Goal: Task Accomplishment & Management: Complete application form

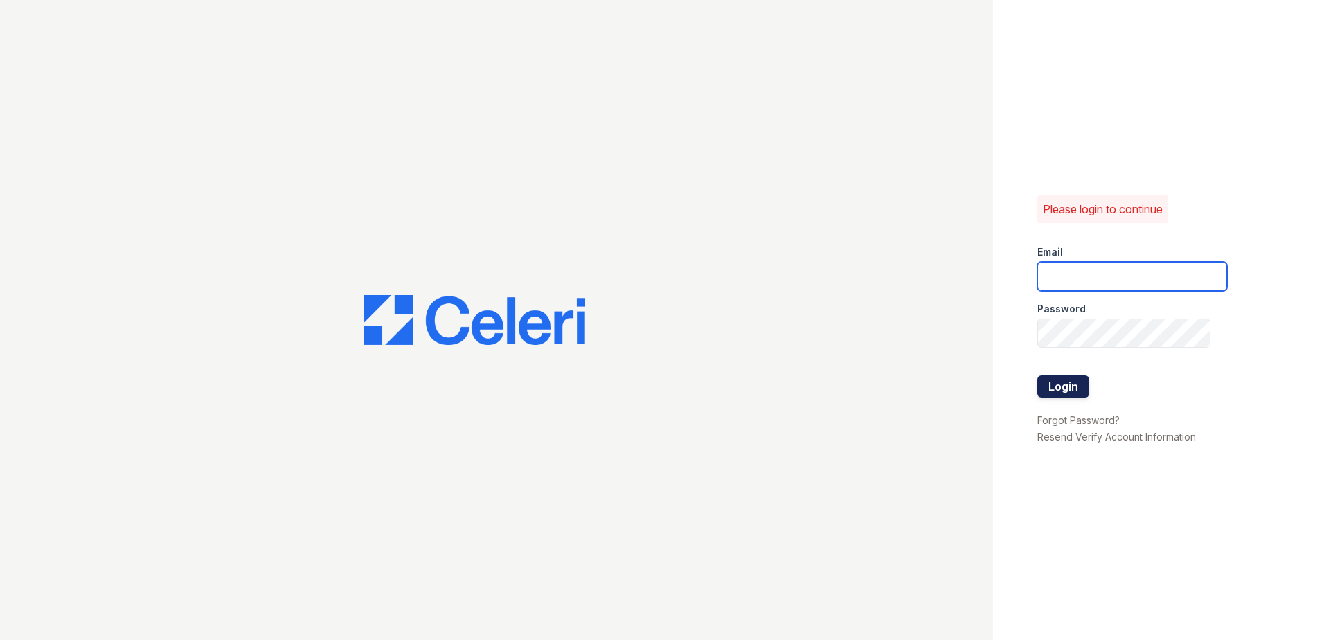
type input "[EMAIL_ADDRESS][DOMAIN_NAME]"
click at [1076, 393] on button "Login" at bounding box center [1064, 386] width 52 height 22
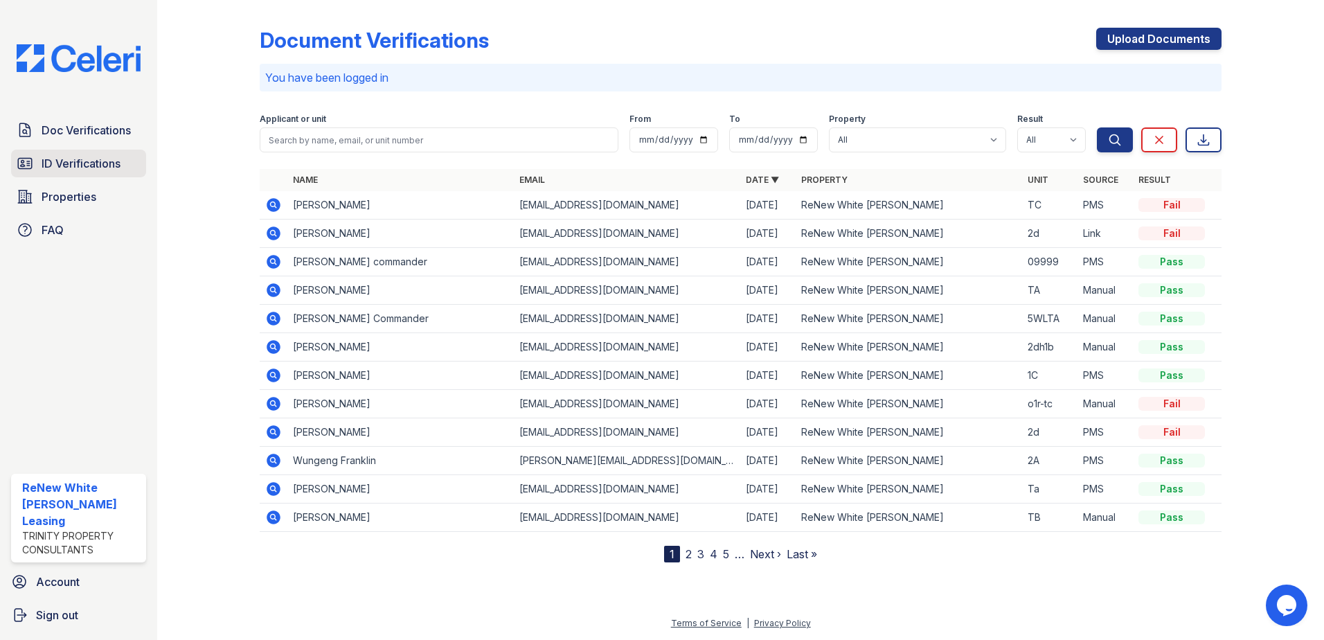
click at [107, 173] on link "ID Verifications" at bounding box center [78, 164] width 135 height 28
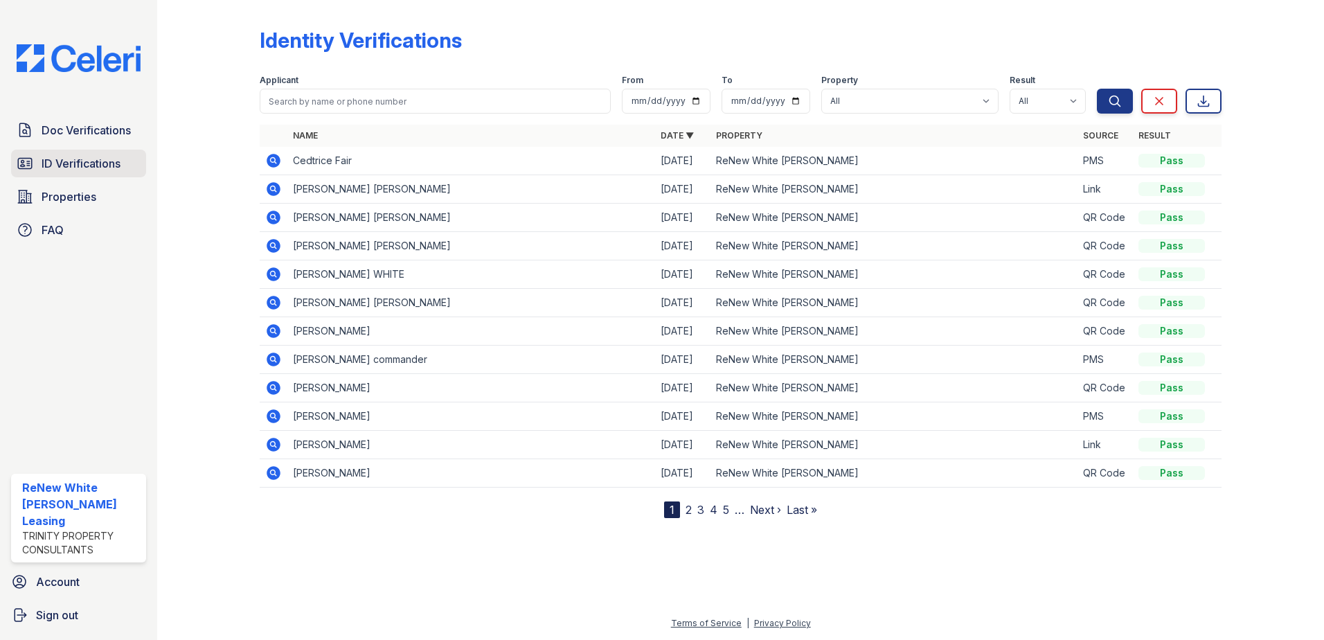
click at [90, 161] on span "ID Verifications" at bounding box center [81, 163] width 79 height 17
click at [94, 125] on span "Doc Verifications" at bounding box center [86, 130] width 89 height 17
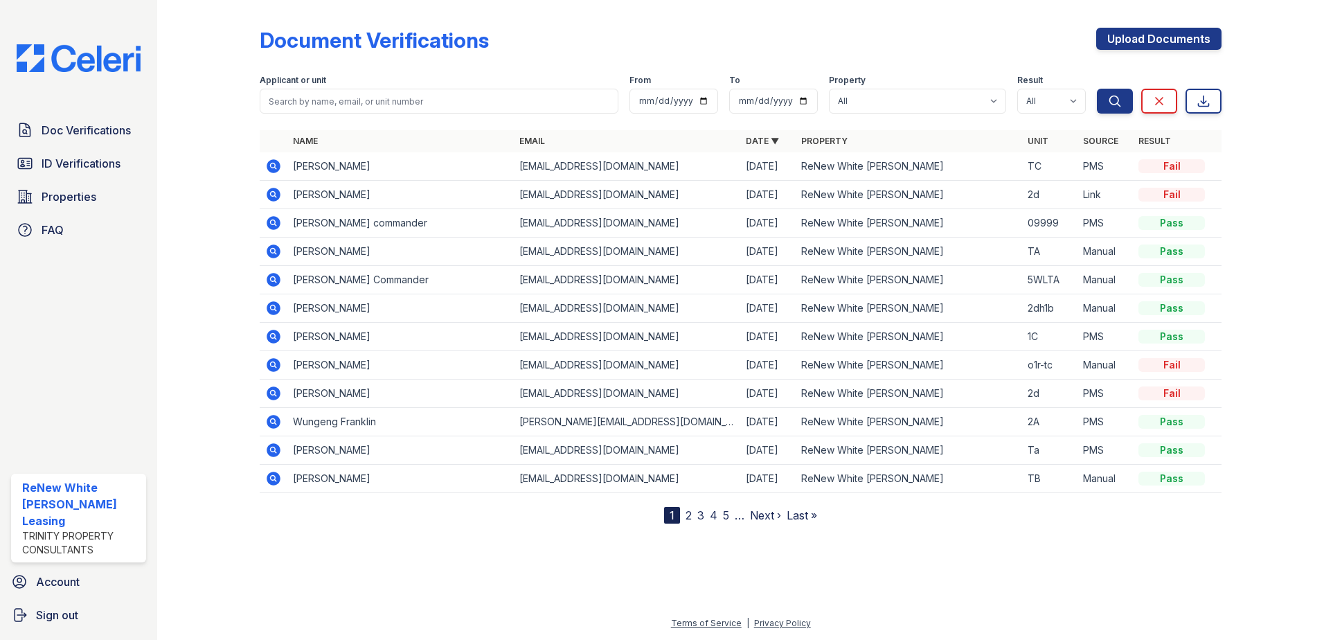
click at [94, 125] on span "Doc Verifications" at bounding box center [86, 130] width 89 height 17
click at [87, 173] on link "ID Verifications" at bounding box center [78, 164] width 135 height 28
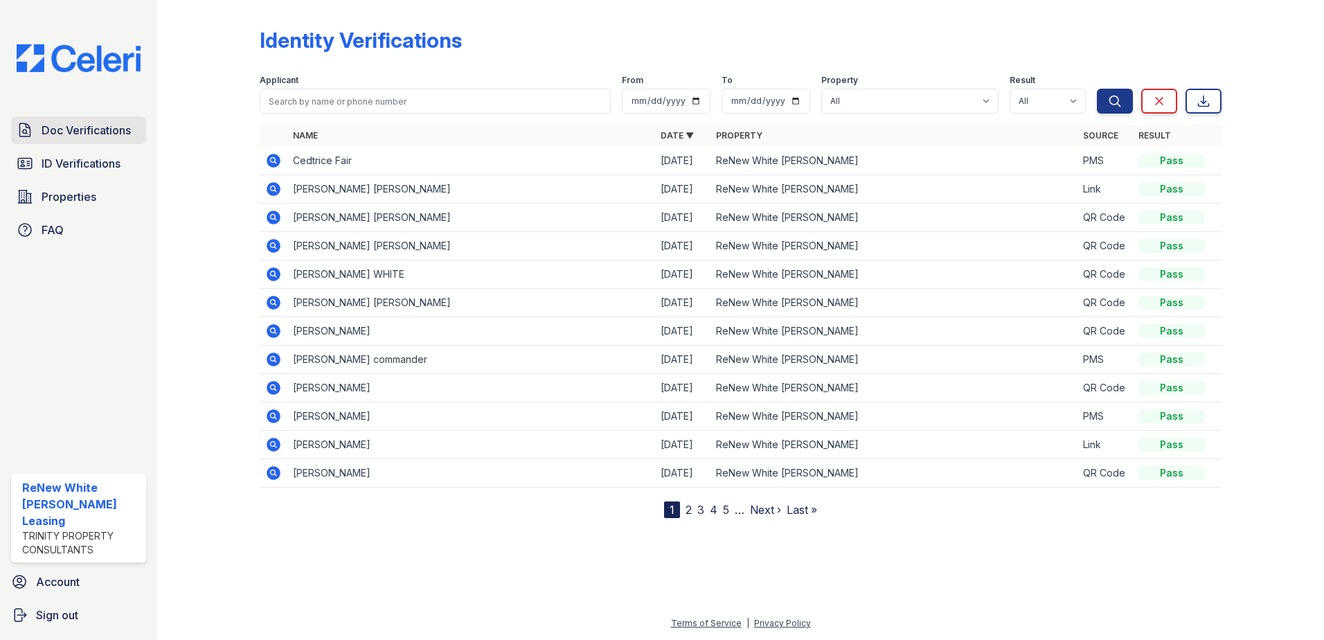
click at [73, 131] on span "Doc Verifications" at bounding box center [86, 130] width 89 height 17
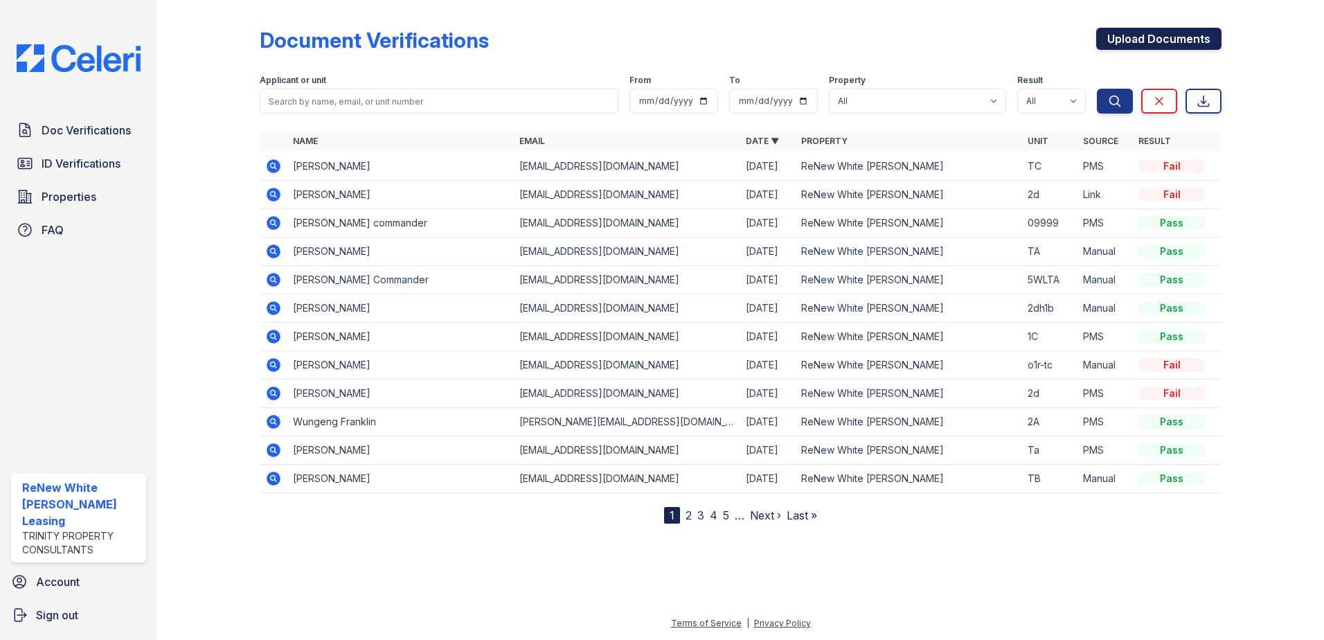
click at [1187, 42] on link "Upload Documents" at bounding box center [1159, 39] width 125 height 22
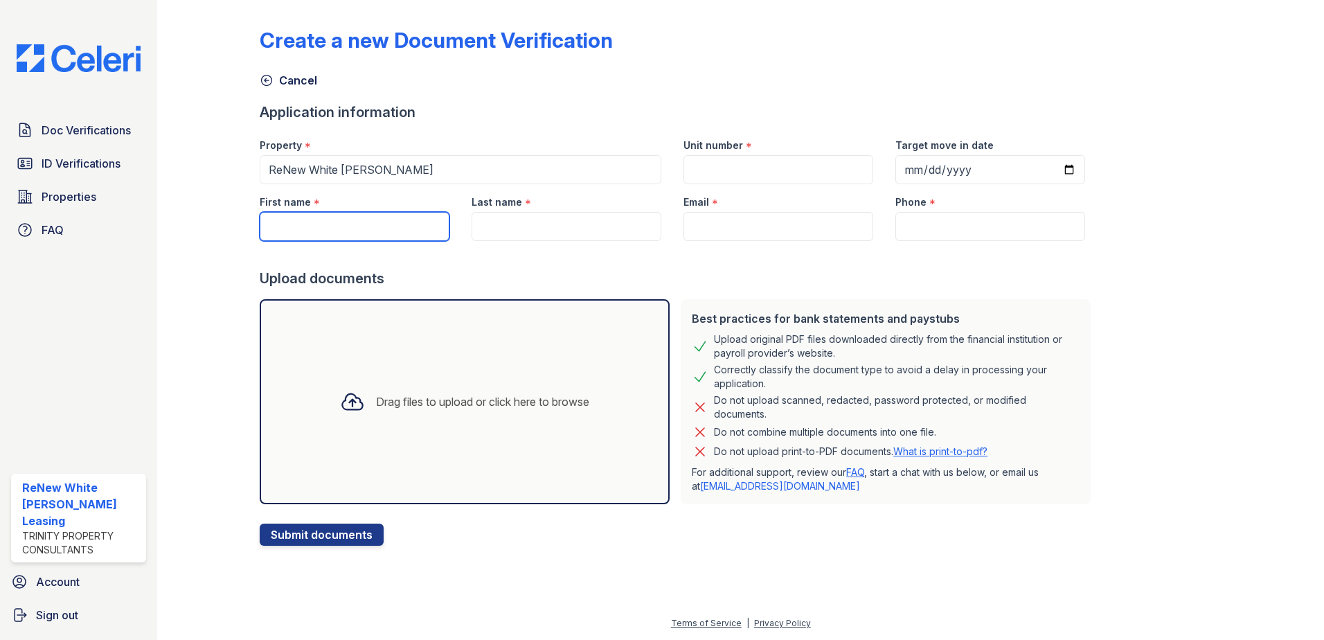
click at [364, 219] on input "First name" at bounding box center [355, 226] width 190 height 29
type input "Ahmed"
click at [528, 230] on input "Last name" at bounding box center [567, 226] width 190 height 29
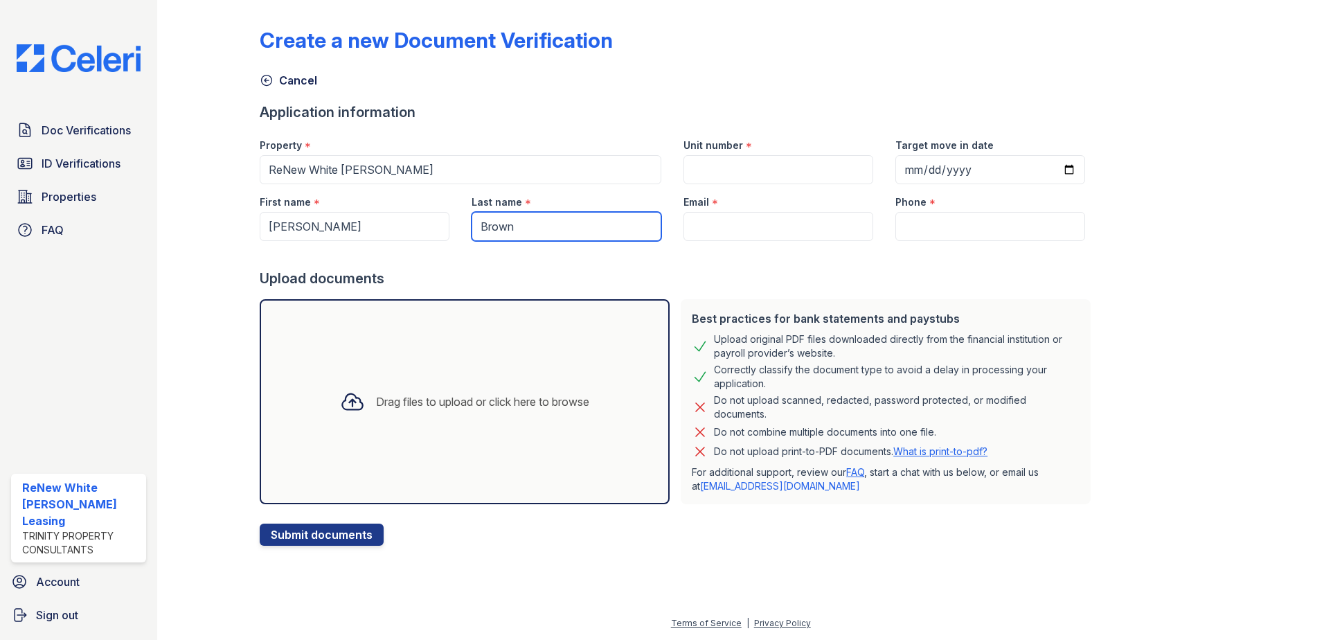
type input "Brown"
click at [300, 225] on input "Ahmed" at bounding box center [355, 226] width 190 height 29
type input "[PERSON_NAME]"
paste input "[EMAIL_ADDRESS][DOMAIN_NAME]"
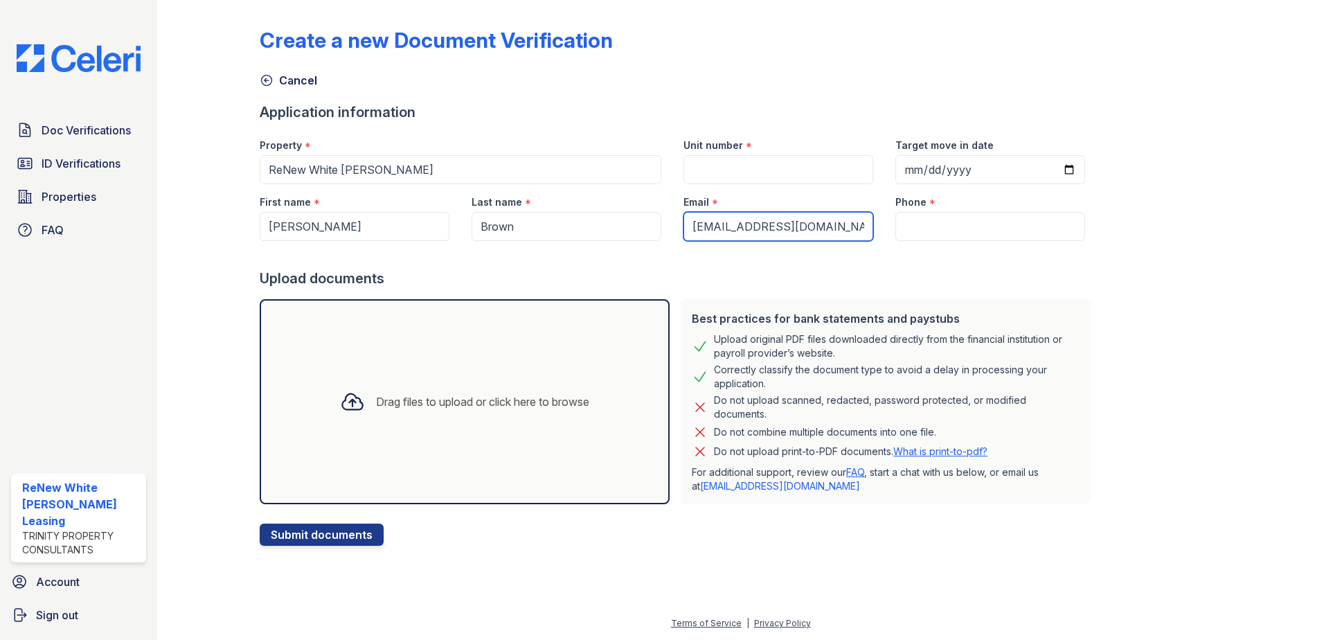
type input "[EMAIL_ADDRESS][DOMAIN_NAME]"
click at [919, 236] on input "Phone" at bounding box center [991, 226] width 190 height 29
paste input "(667) 406-4859"
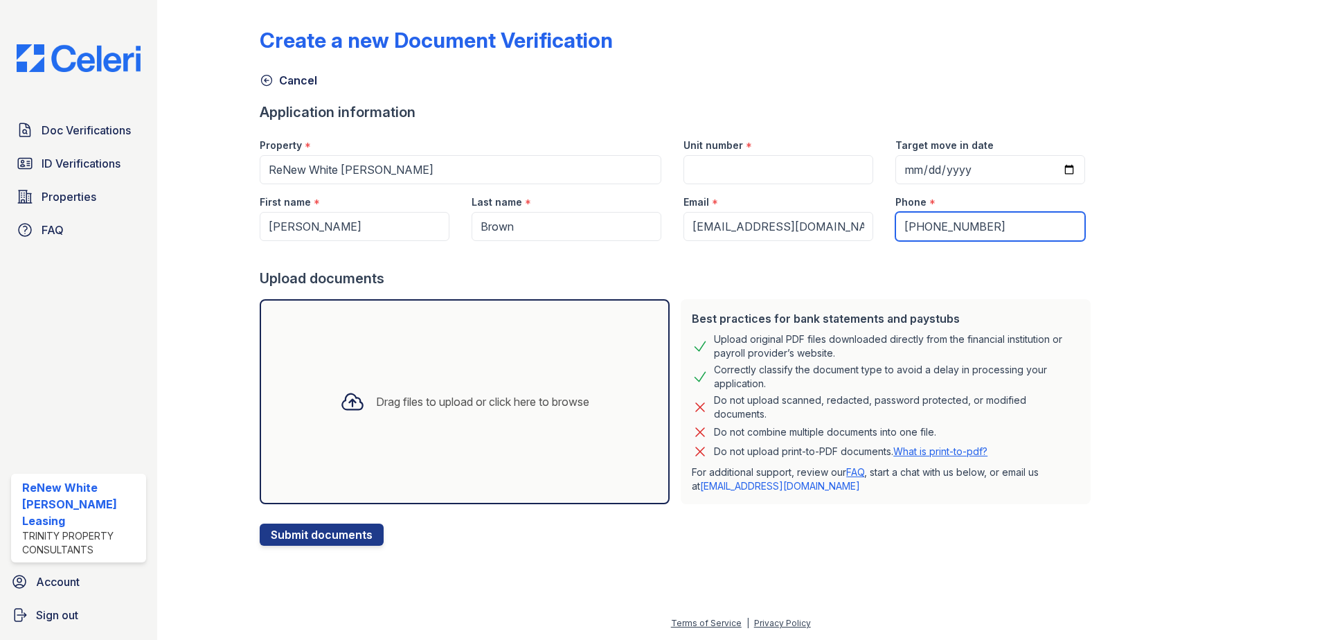
type input "(667) 406-4859"
click at [746, 167] on input "Unit number" at bounding box center [779, 169] width 190 height 29
click at [744, 169] on input "Unit number" at bounding box center [779, 169] width 190 height 29
type input "TD"
click at [502, 438] on div "Drag files to upload or click here to browse" at bounding box center [465, 401] width 410 height 205
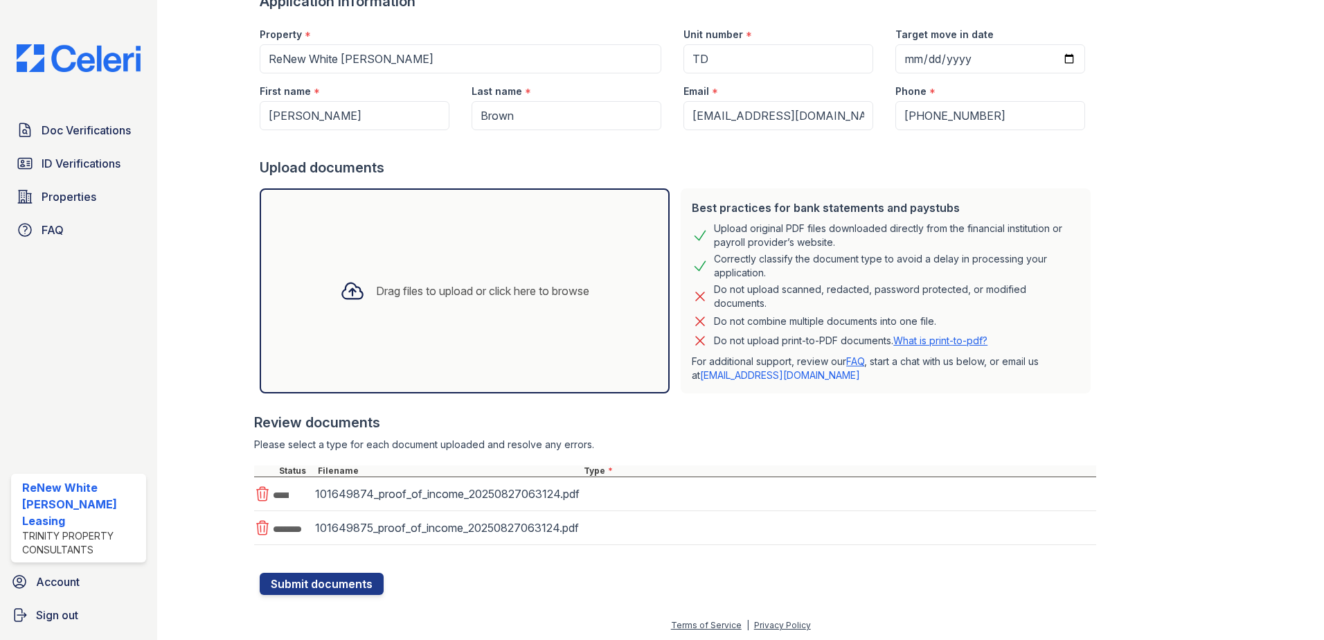
scroll to position [113, 0]
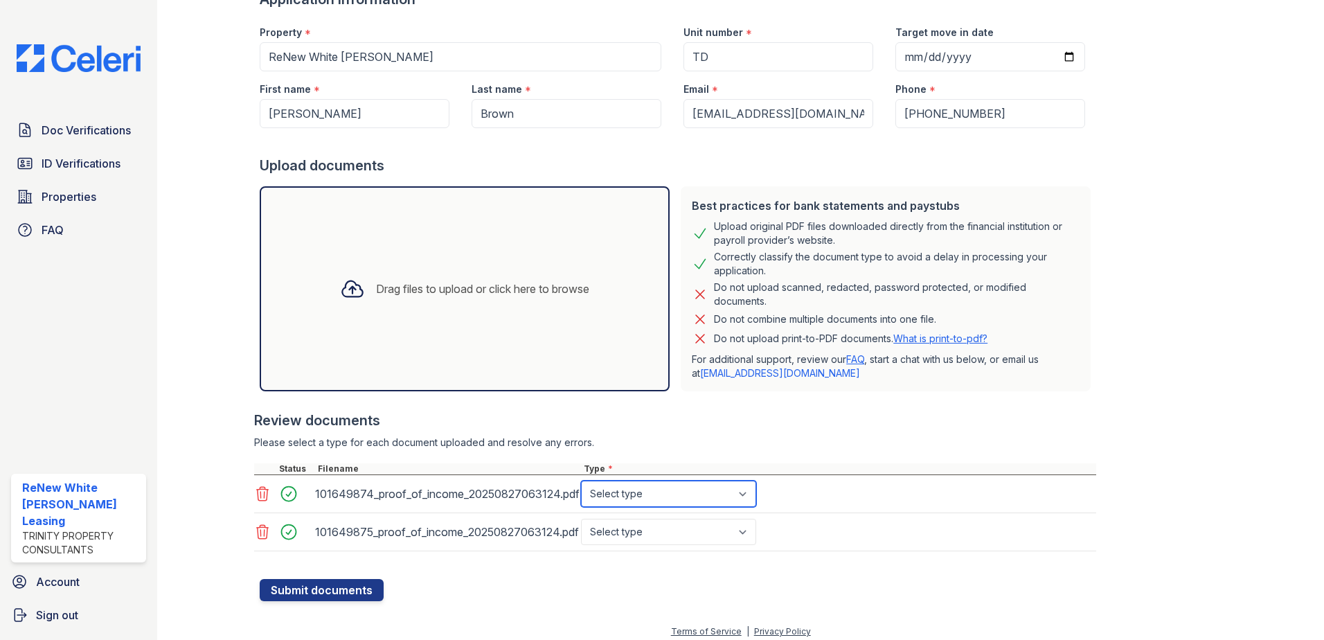
click at [656, 495] on select "Select type Paystub Bank Statement Offer Letter Tax Documents Benefit Award Let…" at bounding box center [668, 494] width 175 height 26
select select "paystub"
click at [581, 481] on select "Select type Paystub Bank Statement Offer Letter Tax Documents Benefit Award Let…" at bounding box center [668, 494] width 175 height 26
click at [688, 526] on select "Select type Paystub Bank Statement Offer Letter Tax Documents Benefit Award Let…" at bounding box center [668, 532] width 175 height 26
select select "paystub"
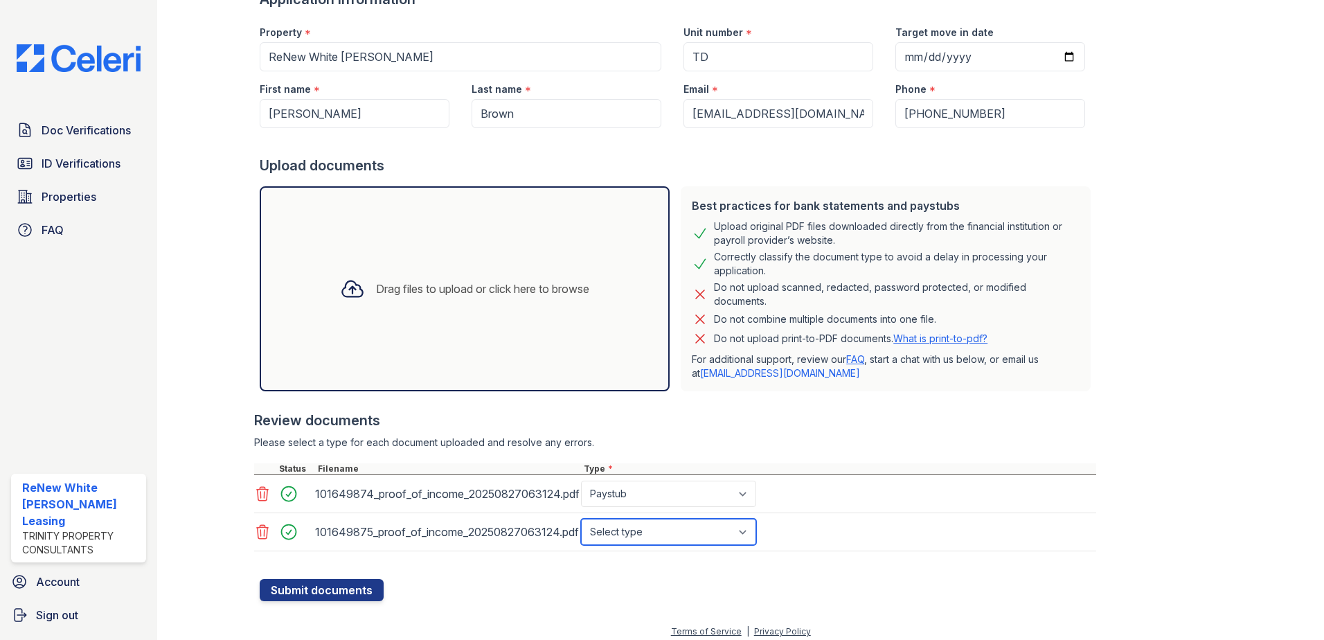
click at [581, 519] on select "Select type Paystub Bank Statement Offer Letter Tax Documents Benefit Award Let…" at bounding box center [668, 532] width 175 height 26
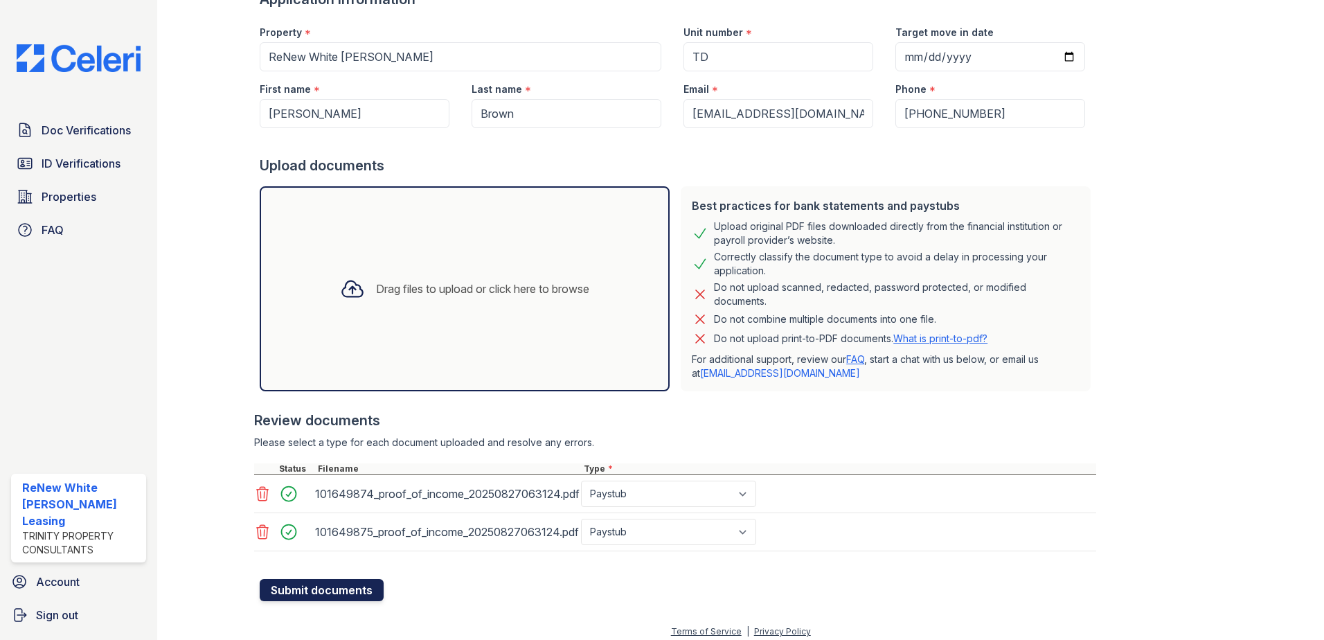
click at [364, 586] on button "Submit documents" at bounding box center [322, 590] width 124 height 22
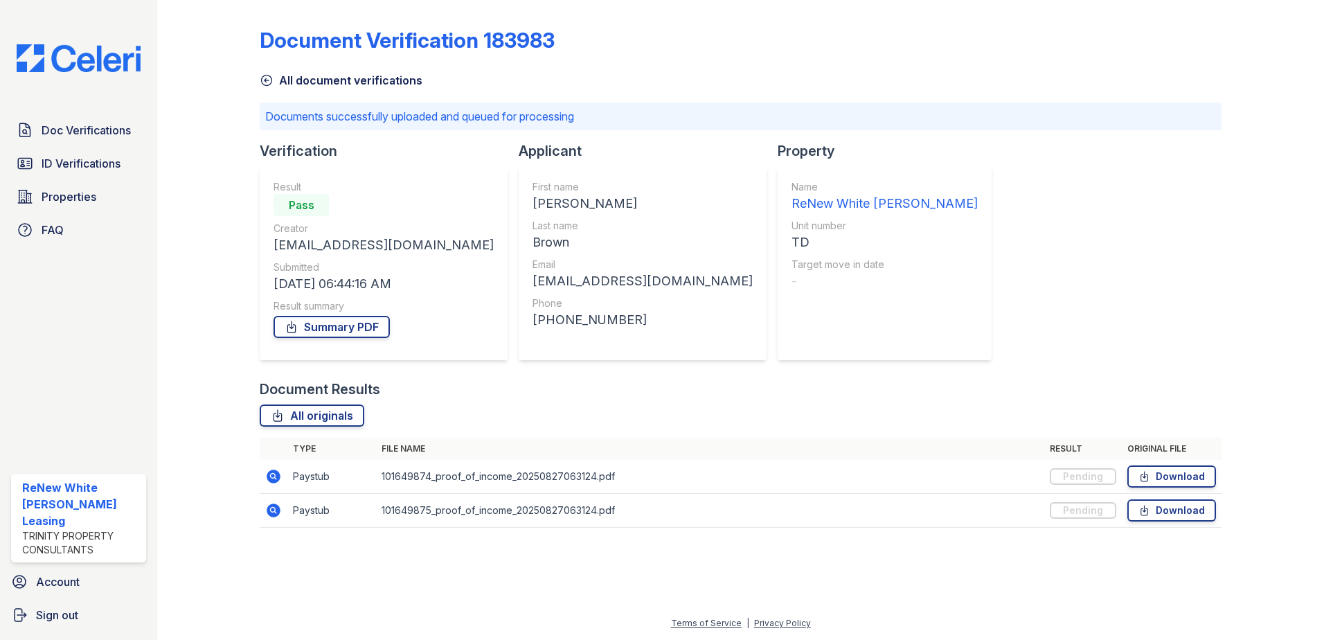
drag, startPoint x: 1165, startPoint y: 323, endPoint x: 1172, endPoint y: 330, distance: 9.8
click at [1165, 324] on div "Document Verification 183983 All document verifications Documents successfully …" at bounding box center [741, 274] width 962 height 536
click at [82, 134] on span "Doc Verifications" at bounding box center [86, 130] width 89 height 17
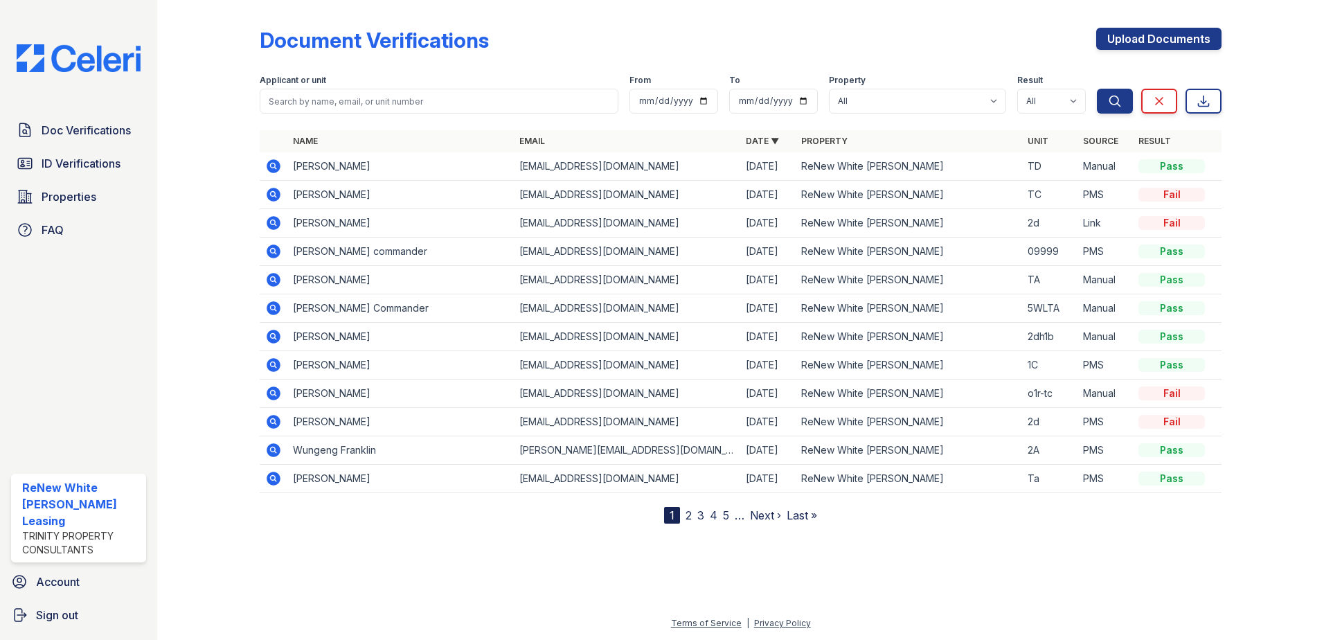
click at [274, 170] on icon at bounding box center [274, 166] width 14 height 14
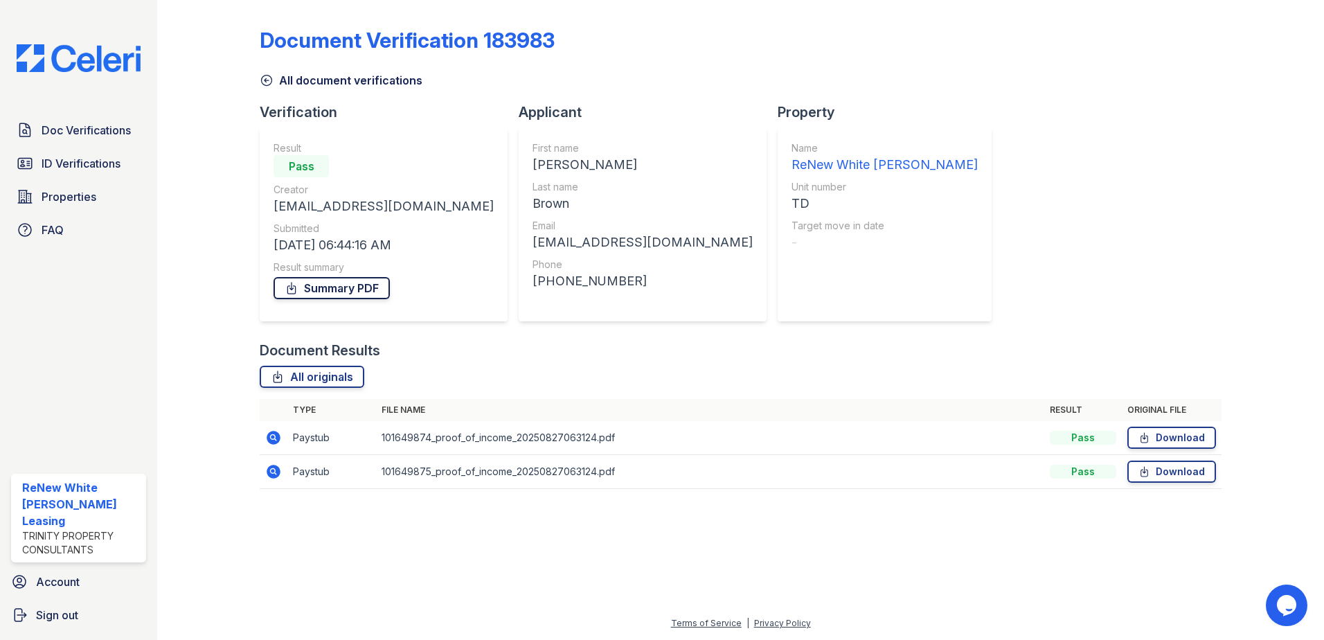
click at [341, 284] on link "Summary PDF" at bounding box center [332, 288] width 116 height 22
click at [112, 159] on span "ID Verifications" at bounding box center [81, 163] width 79 height 17
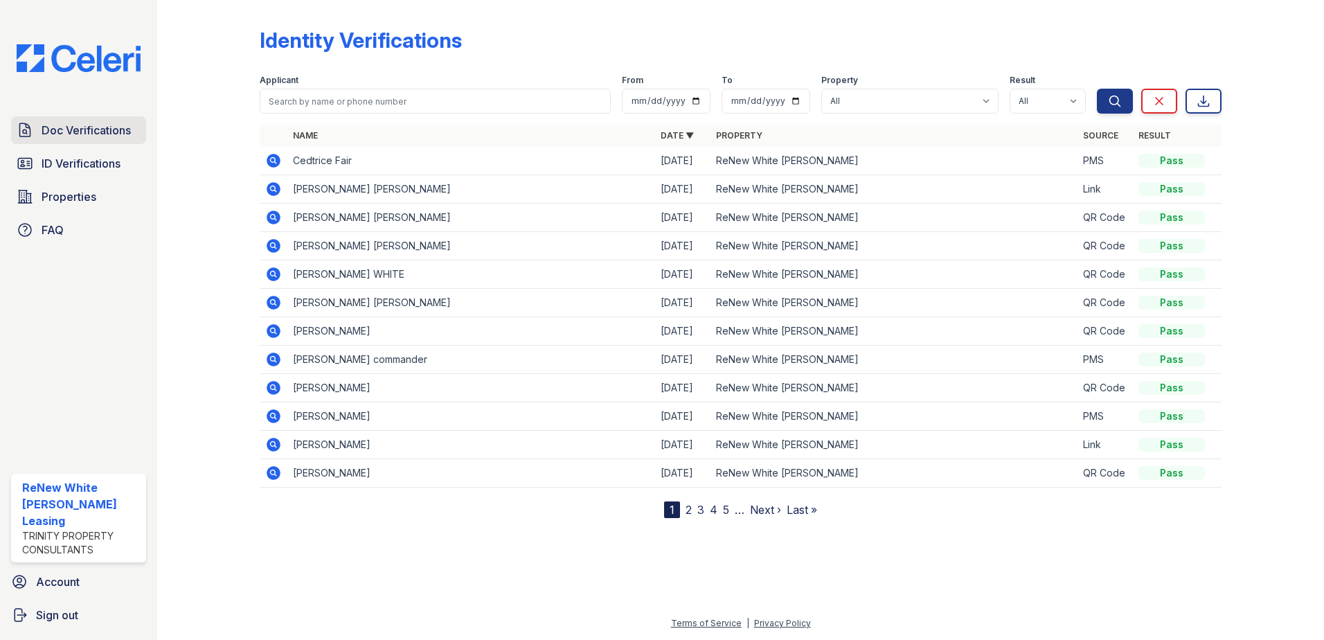
click at [116, 125] on span "Doc Verifications" at bounding box center [86, 130] width 89 height 17
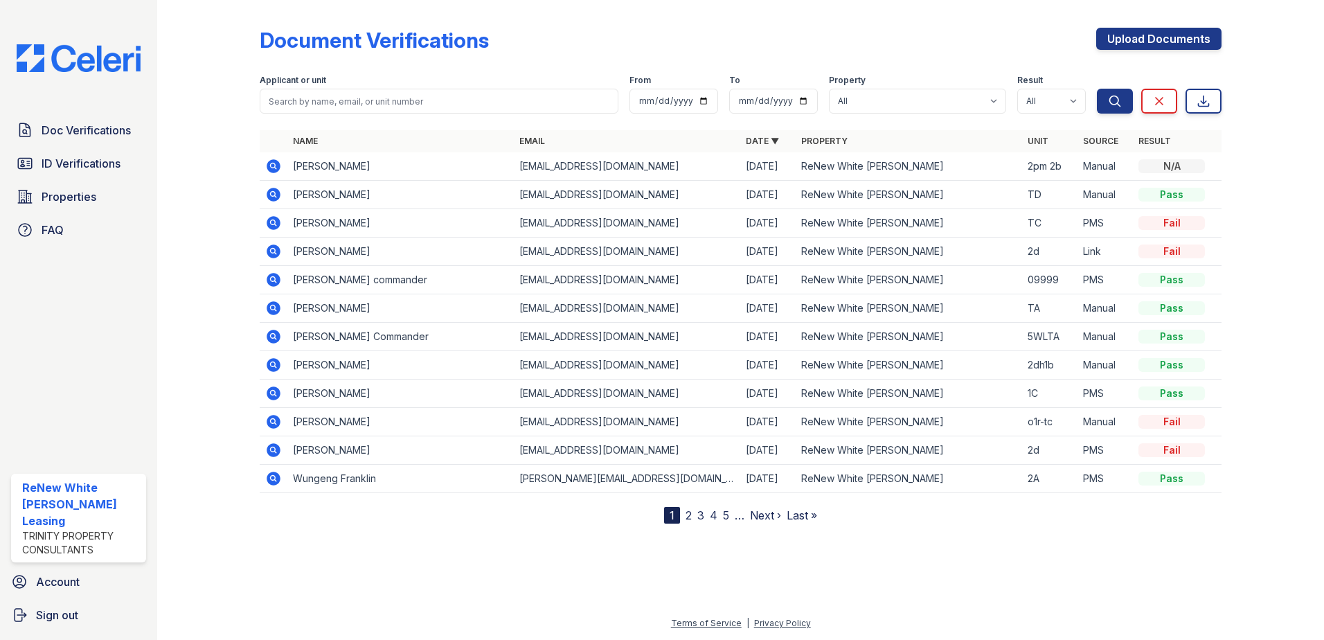
click at [686, 517] on link "2" at bounding box center [689, 515] width 6 height 14
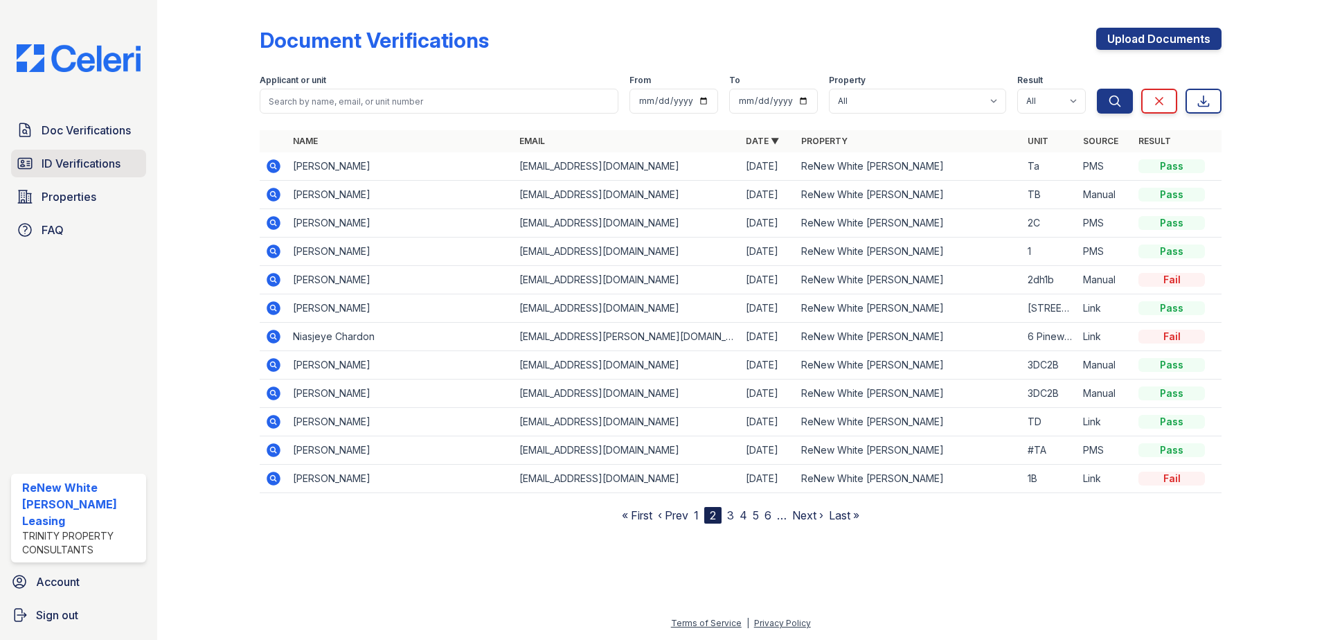
click at [53, 159] on span "ID Verifications" at bounding box center [81, 163] width 79 height 17
